Goal: Navigation & Orientation: Find specific page/section

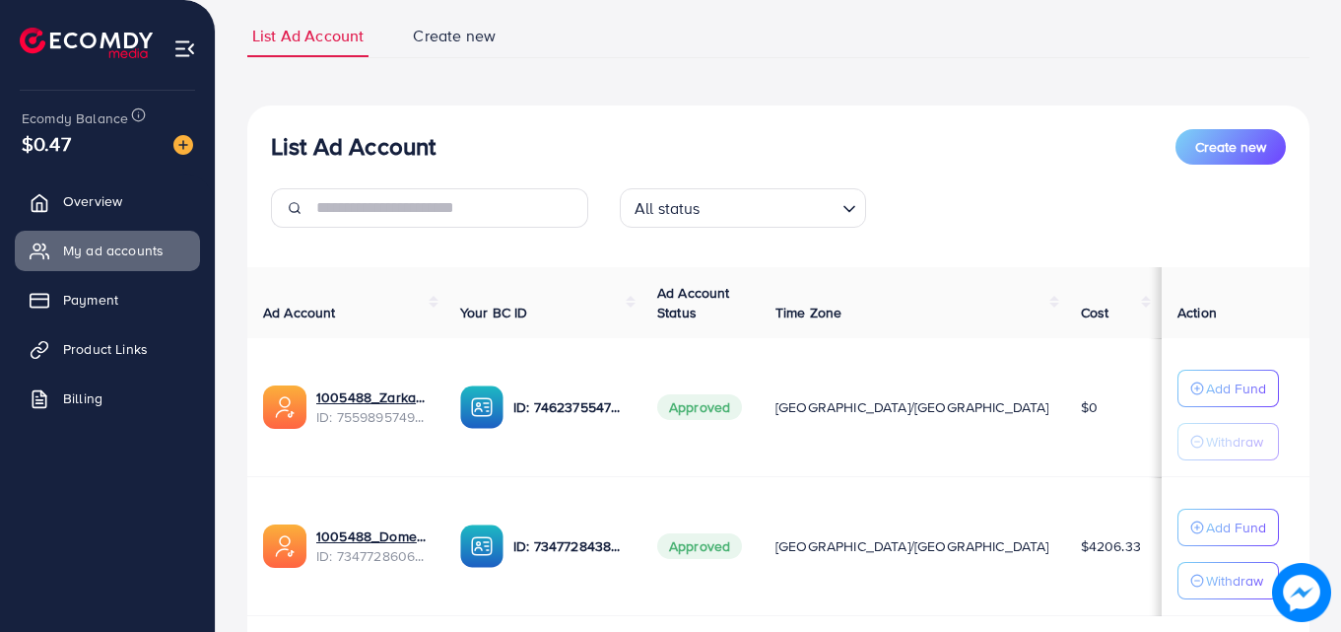
scroll to position [257, 0]
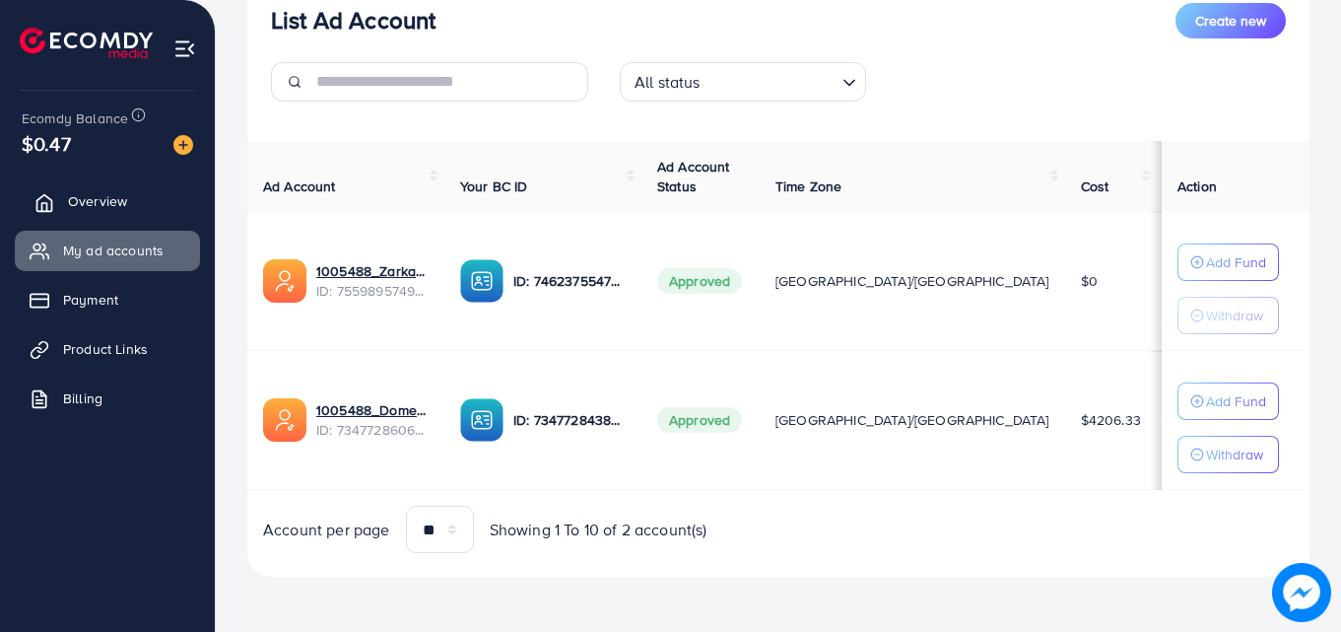
click at [118, 204] on span "Overview" at bounding box center [97, 201] width 59 height 20
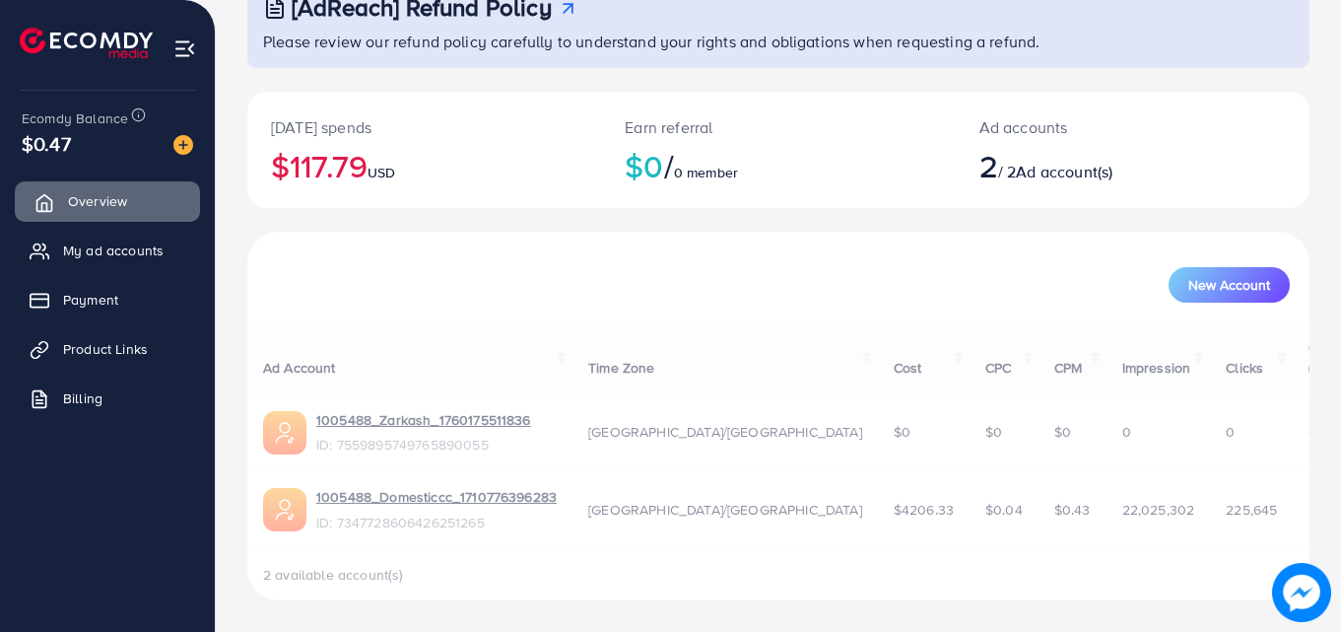
click at [118, 205] on span "Overview" at bounding box center [97, 201] width 59 height 20
